Goal: Find specific page/section: Find specific page/section

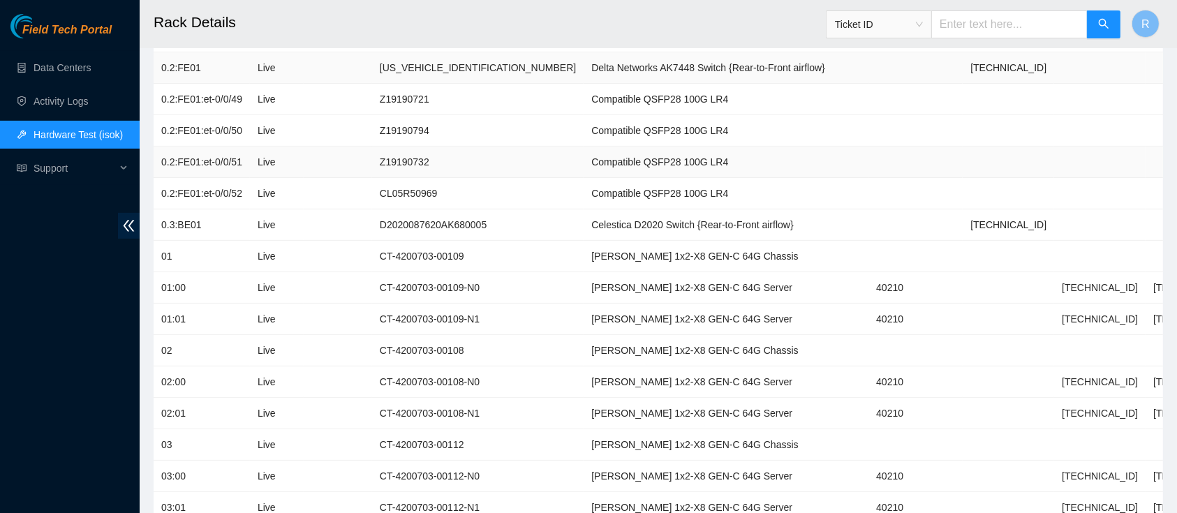
scroll to position [433, 0]
click at [904, 31] on span "Ticket ID" at bounding box center [879, 24] width 88 height 21
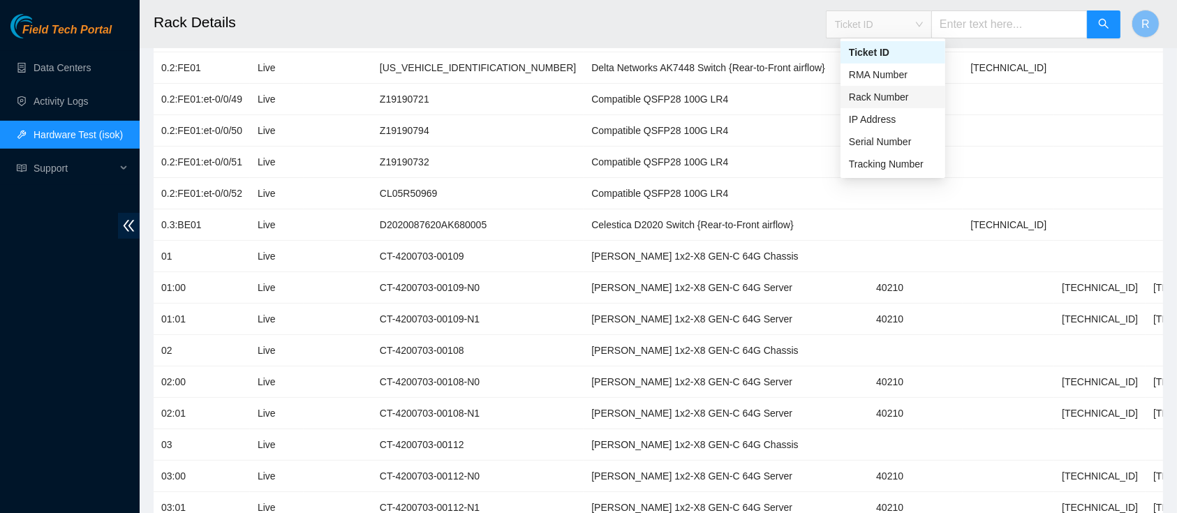
click at [905, 103] on div "Rack Number" at bounding box center [893, 96] width 88 height 15
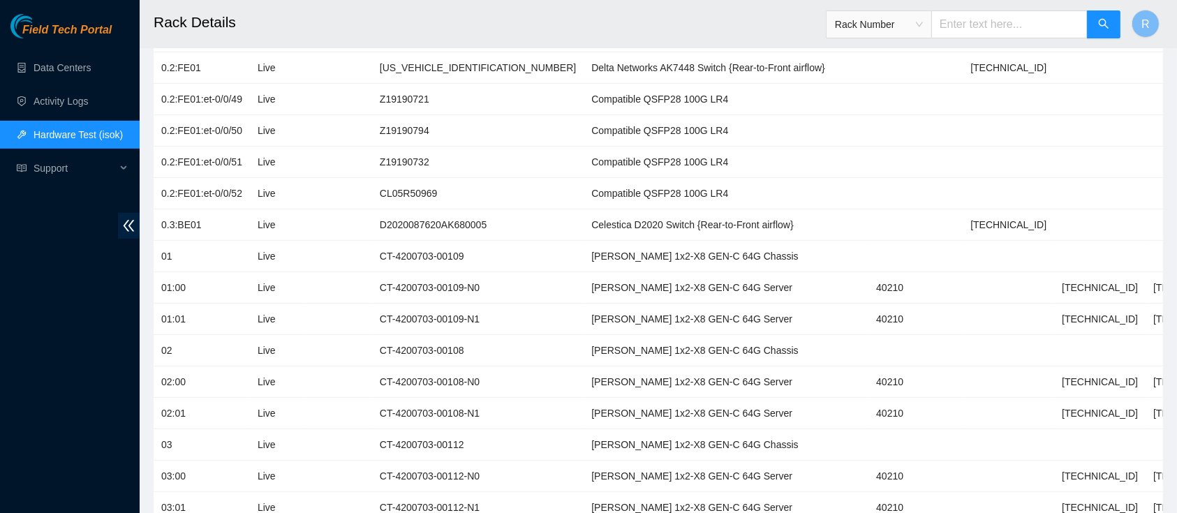
click at [986, 34] on input "text" at bounding box center [1009, 24] width 156 height 28
type input "8-10"
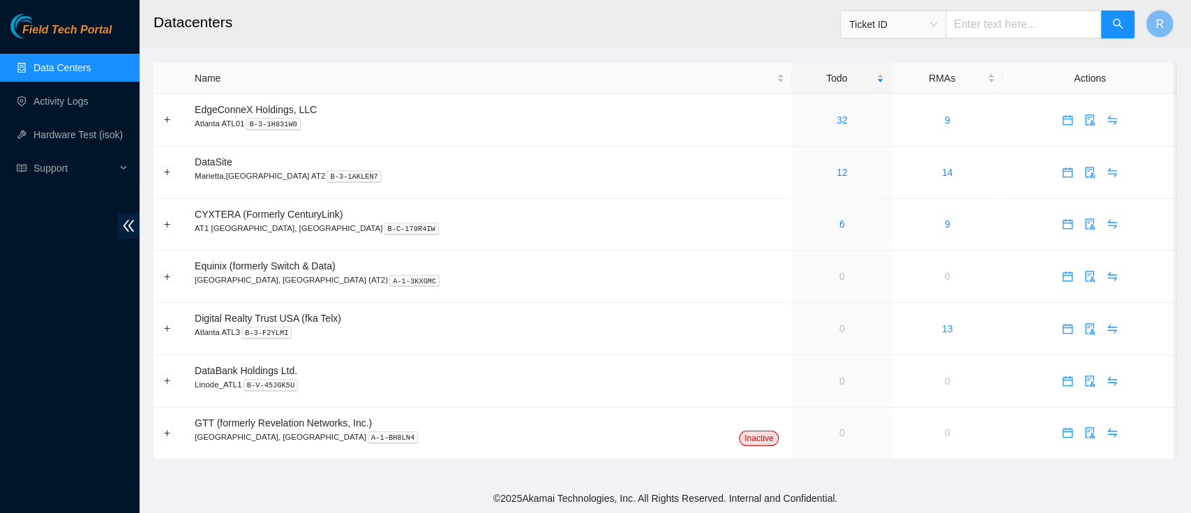
click at [932, 14] on span "Ticket ID" at bounding box center [893, 24] width 88 height 21
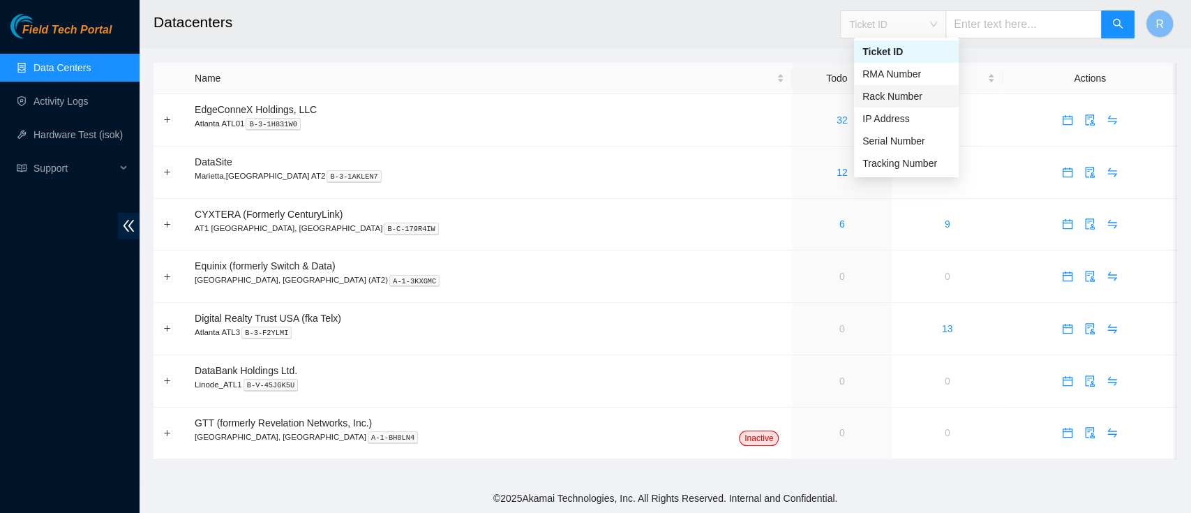
click at [935, 98] on div "Rack Number" at bounding box center [907, 96] width 88 height 15
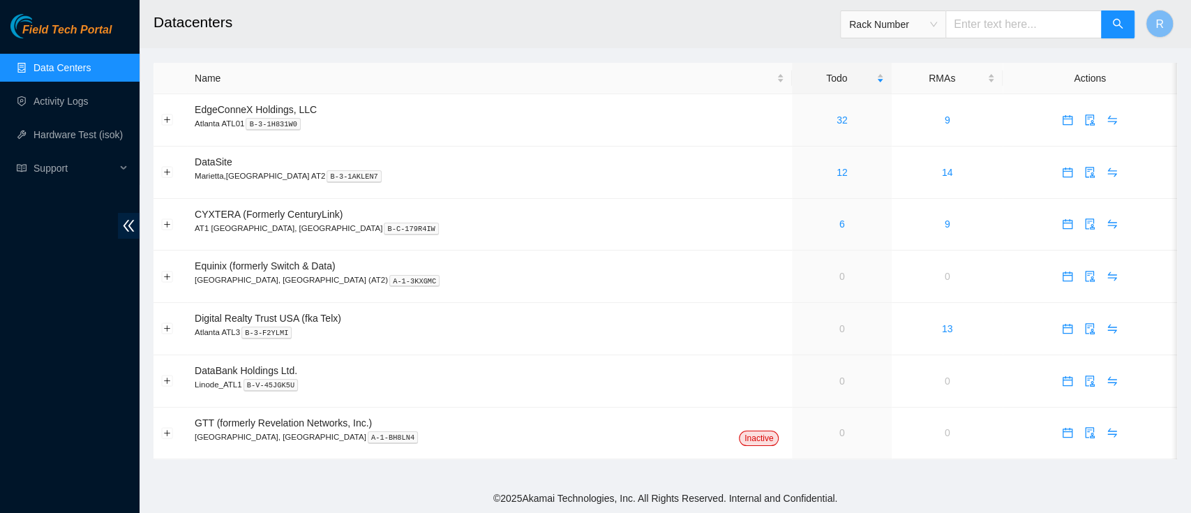
click at [992, 29] on input "text" at bounding box center [1024, 24] width 156 height 28
type input "8-10"
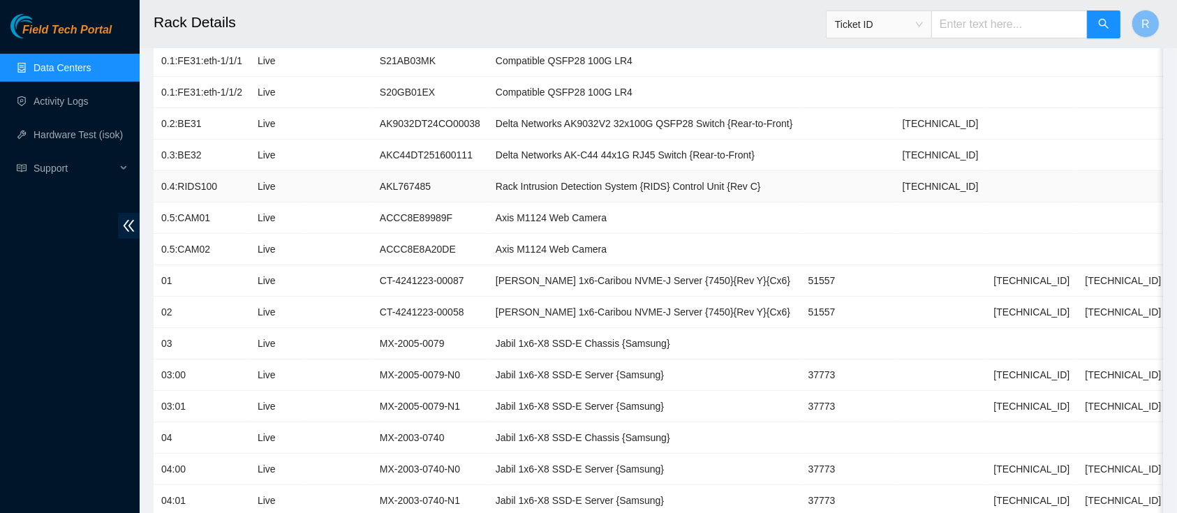
scroll to position [292, 0]
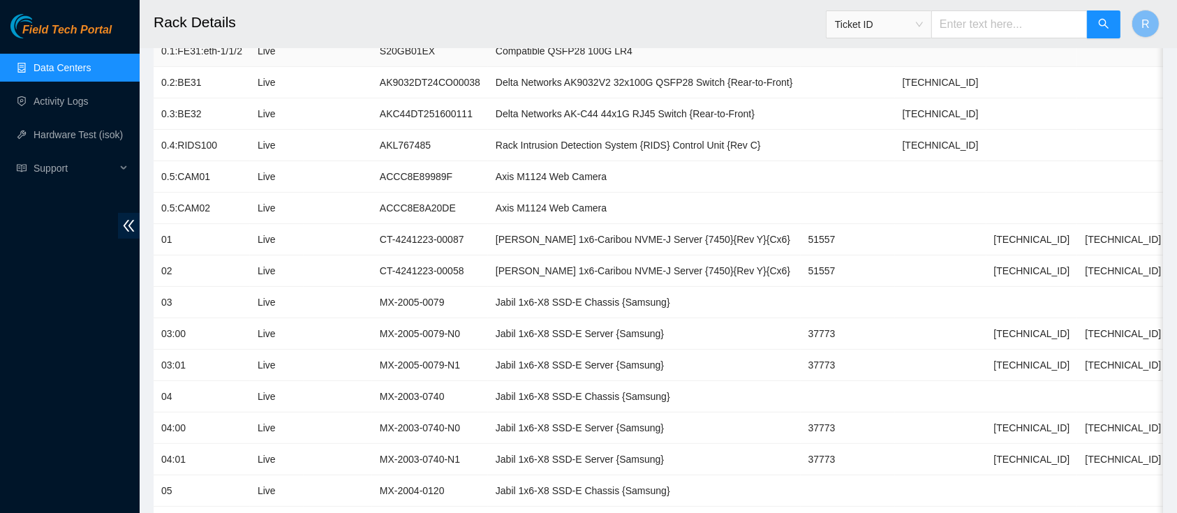
click at [320, 54] on td at bounding box center [338, 51] width 68 height 31
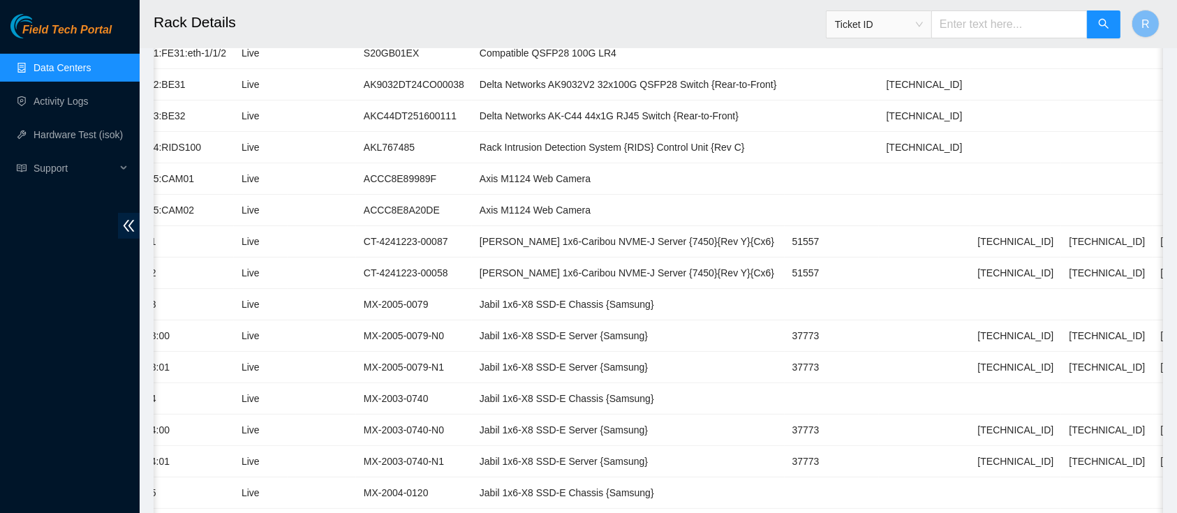
scroll to position [283, 0]
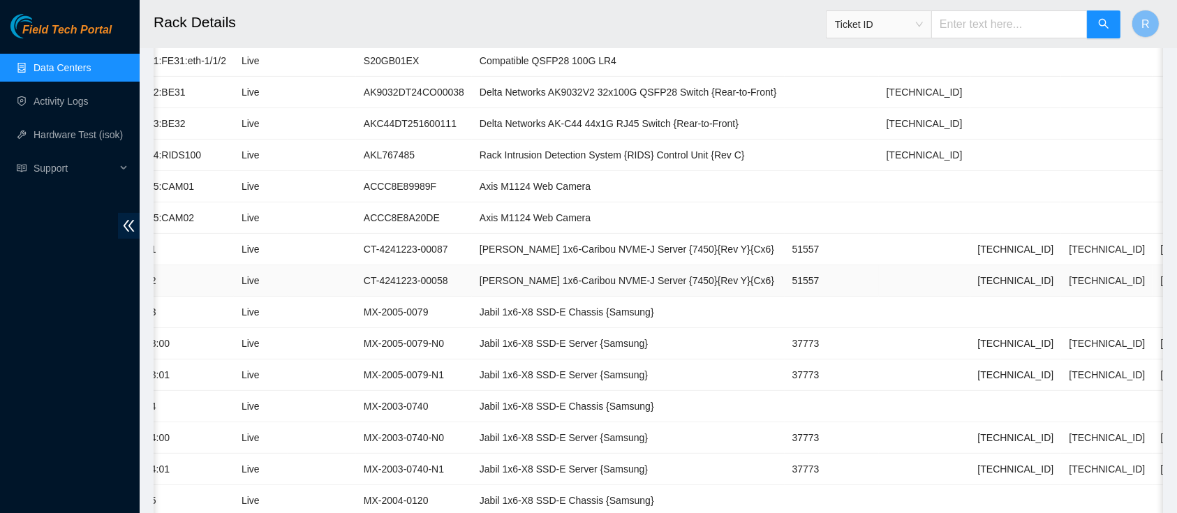
click at [784, 283] on td "51557" at bounding box center [831, 280] width 94 height 31
copy td "51557"
